Goal: Information Seeking & Learning: Understand process/instructions

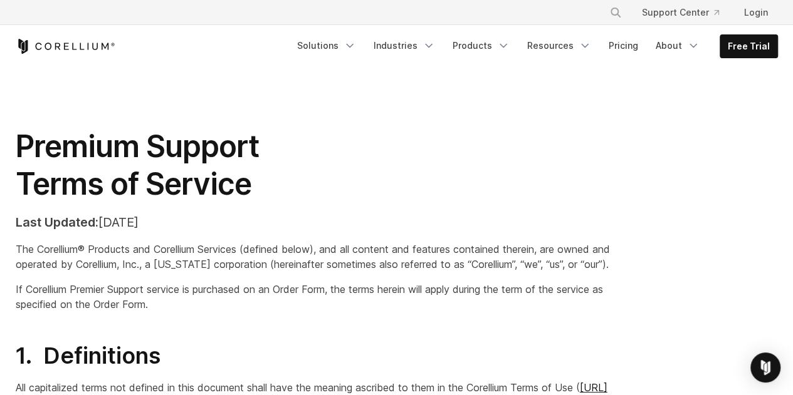
click at [120, 260] on p "The Corellium® Products and Corellium Services (defined below), and all content…" at bounding box center [331, 257] width 631 height 30
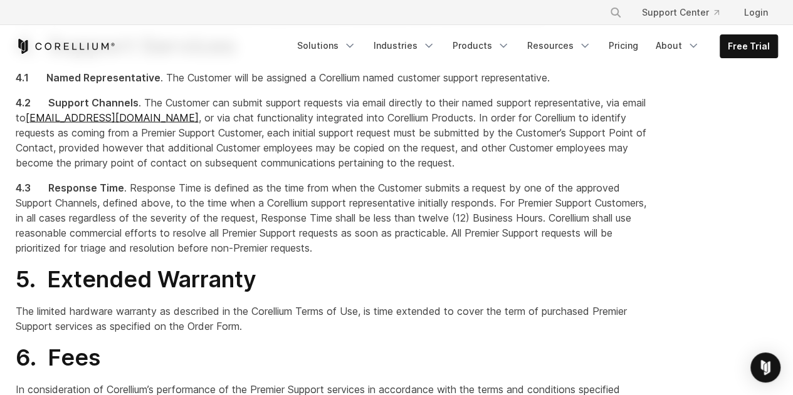
scroll to position [1238, 0]
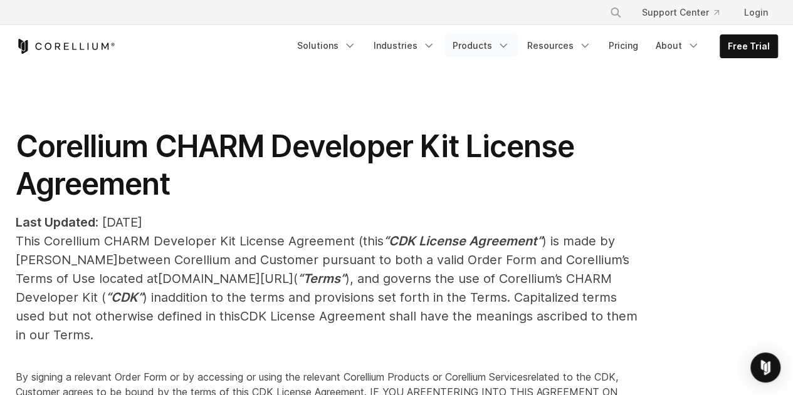
click at [509, 45] on icon "Navigation Menu" at bounding box center [503, 45] width 13 height 13
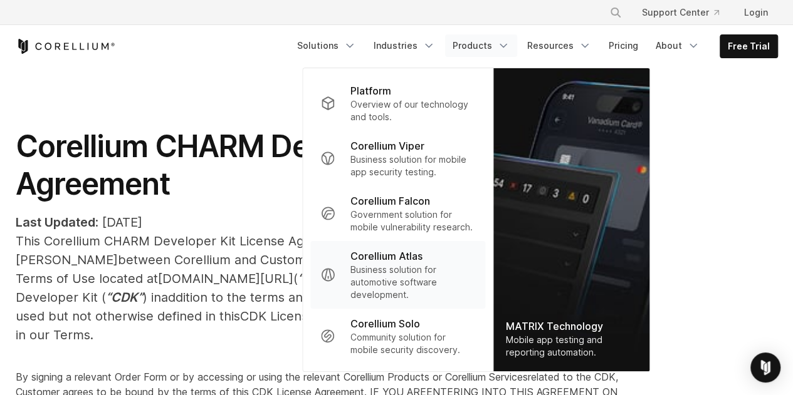
click at [409, 293] on p "Business solution for automotive software development." at bounding box center [412, 283] width 125 height 38
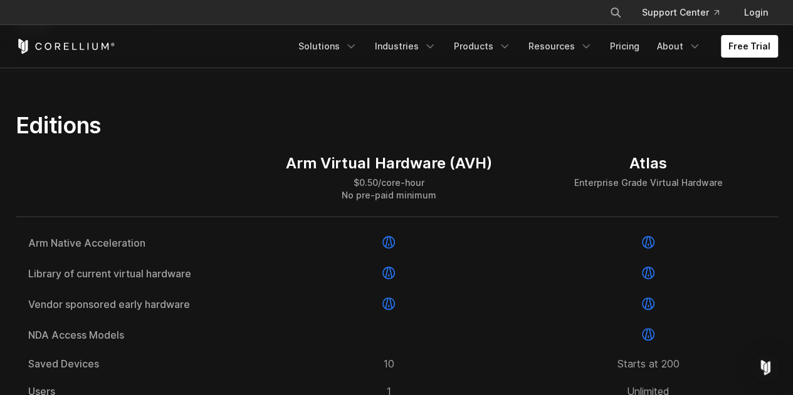
scroll to position [1504, 0]
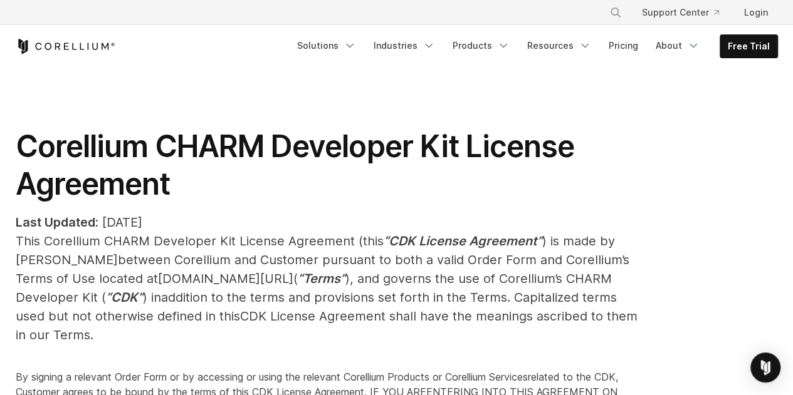
click at [470, 259] on span "between Corellium and Customer pursuant to both a valid Order Form and Corelliu…" at bounding box center [322, 269] width 613 height 34
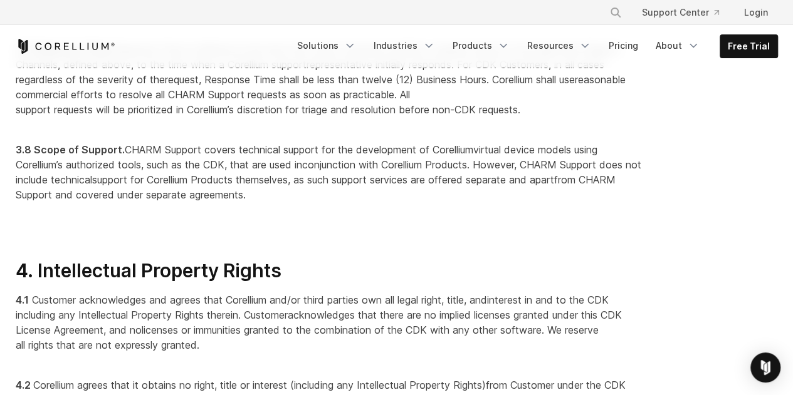
scroll to position [1865, 0]
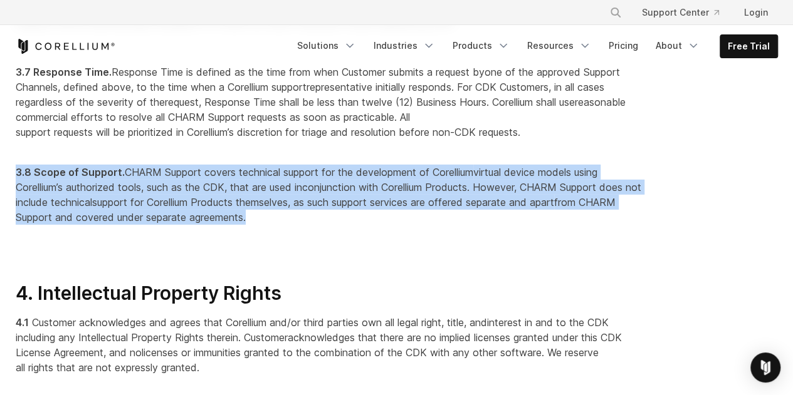
drag, startPoint x: 289, startPoint y: 234, endPoint x: 13, endPoint y: 188, distance: 280.1
copy p "3.8 Scope of Support . CHARM Support covers technical support for the developme…"
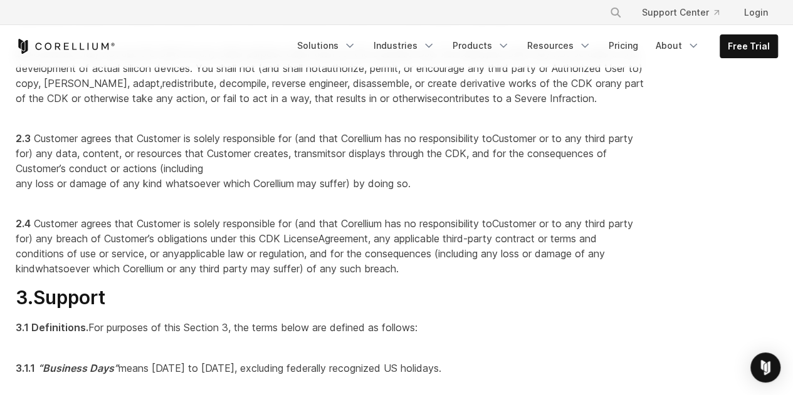
scroll to position [1173, 0]
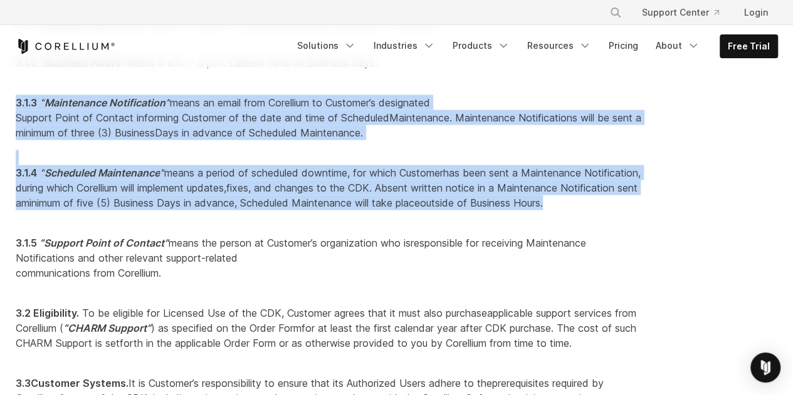
drag, startPoint x: 638, startPoint y: 216, endPoint x: 0, endPoint y: 110, distance: 647.3
copy div "3.1.3 “ Maintenance Notification ” means an email from Corellium to Customer’s …"
